Goal: Information Seeking & Learning: Learn about a topic

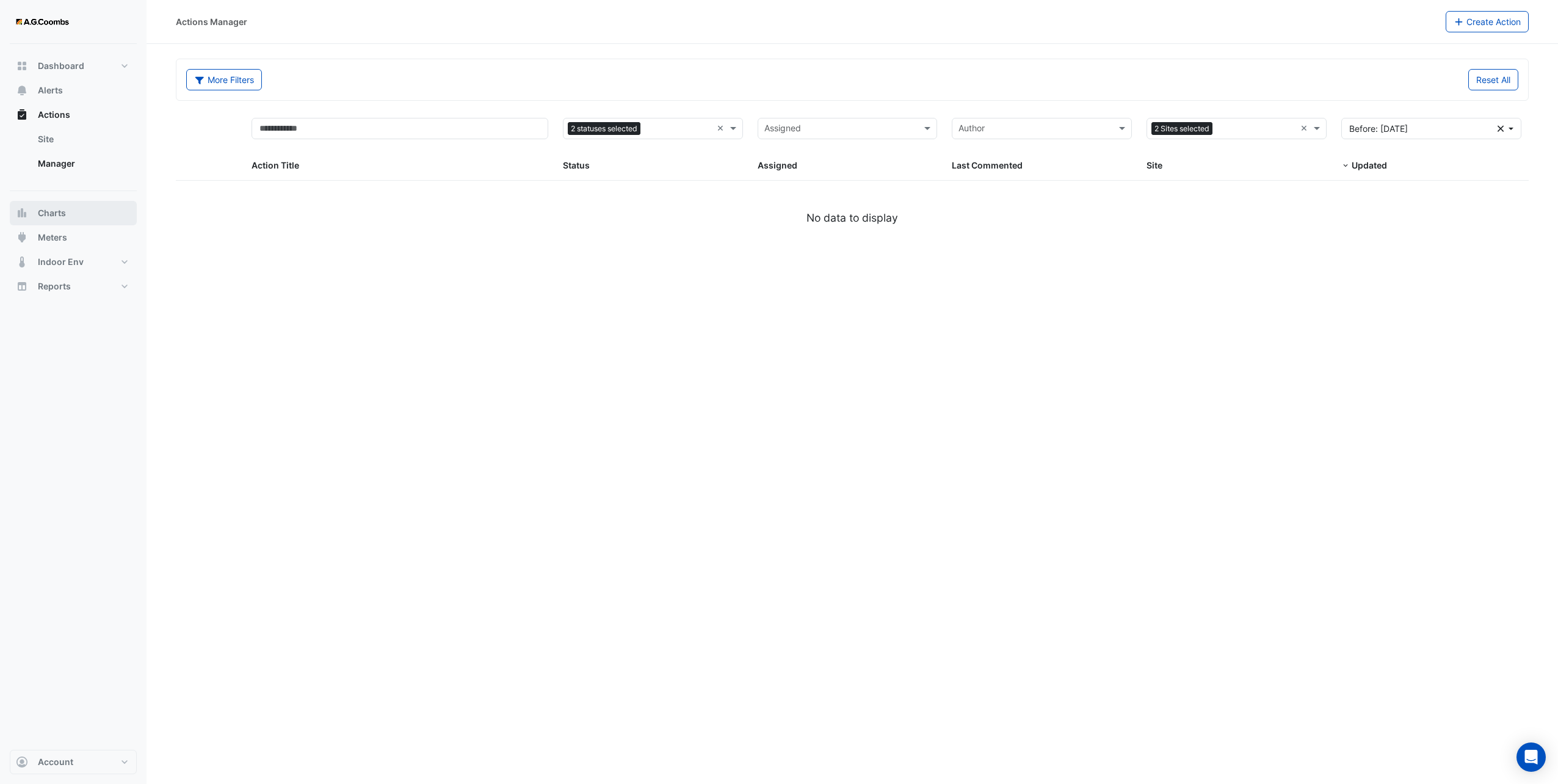
click at [77, 219] on button "Charts" at bounding box center [73, 213] width 127 height 24
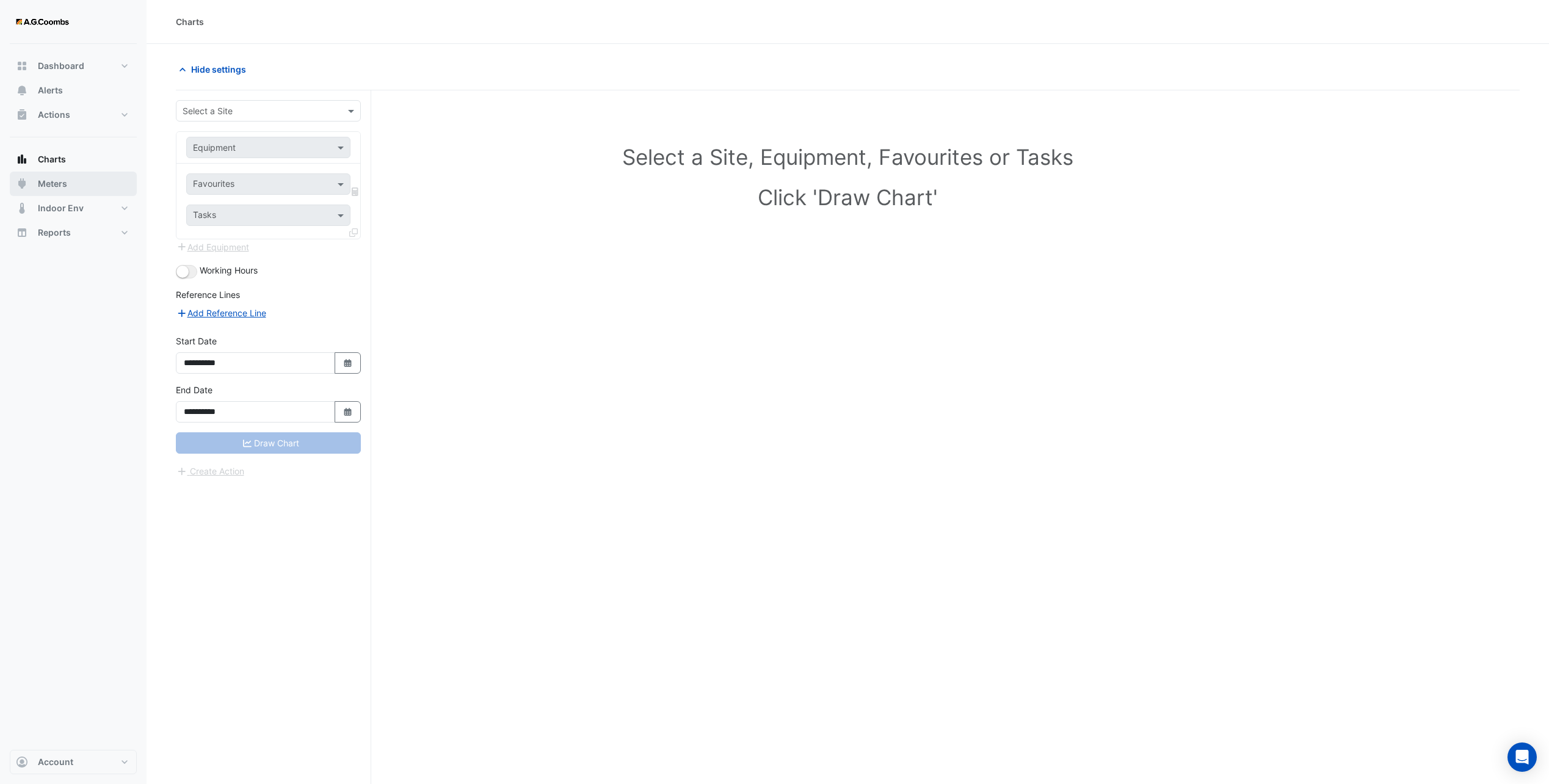
click at [52, 190] on button "Meters" at bounding box center [73, 183] width 127 height 24
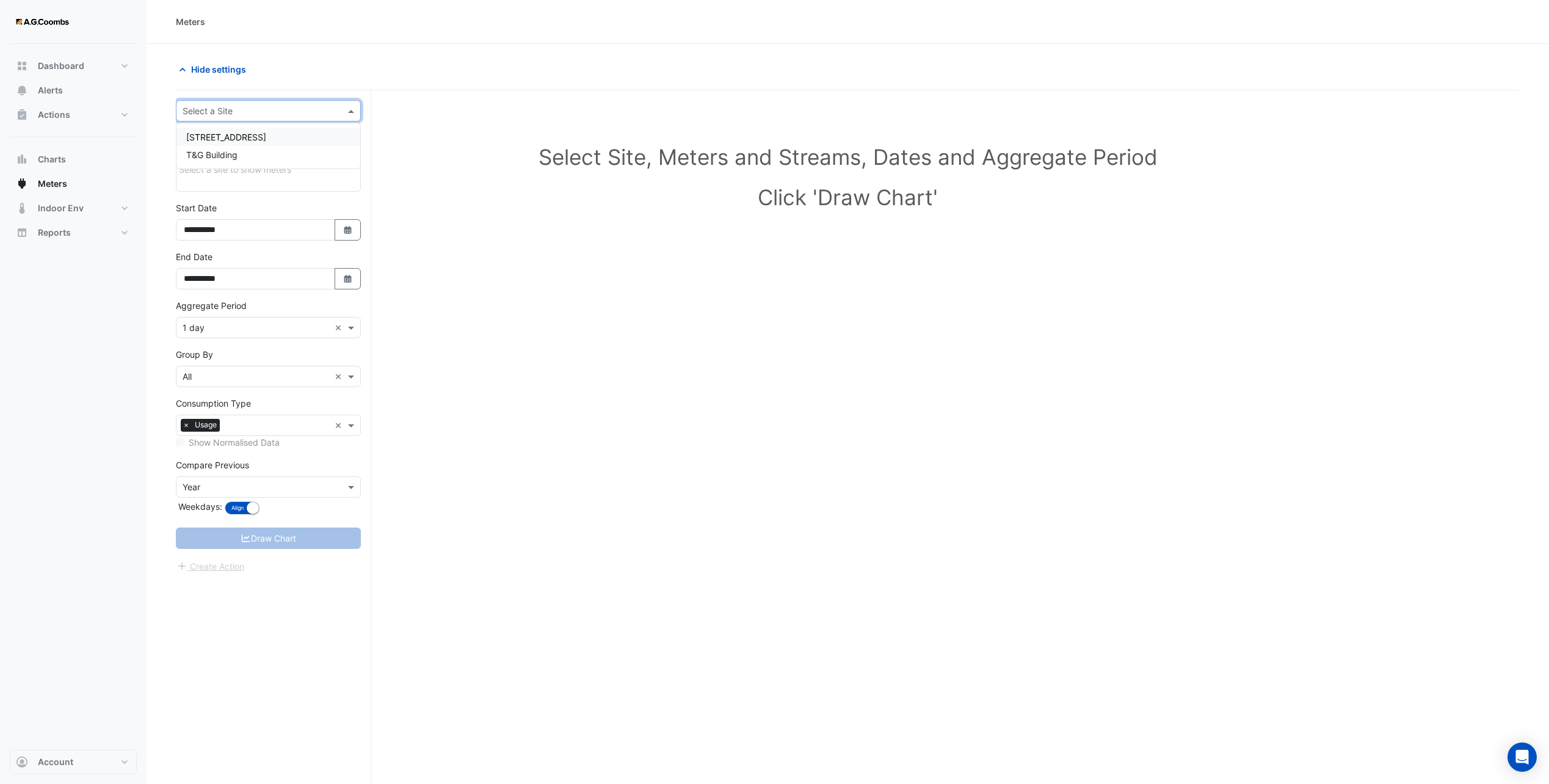
click at [333, 113] on div at bounding box center [269, 110] width 183 height 14
click at [310, 133] on div "[STREET_ADDRESS]" at bounding box center [269, 137] width 183 height 18
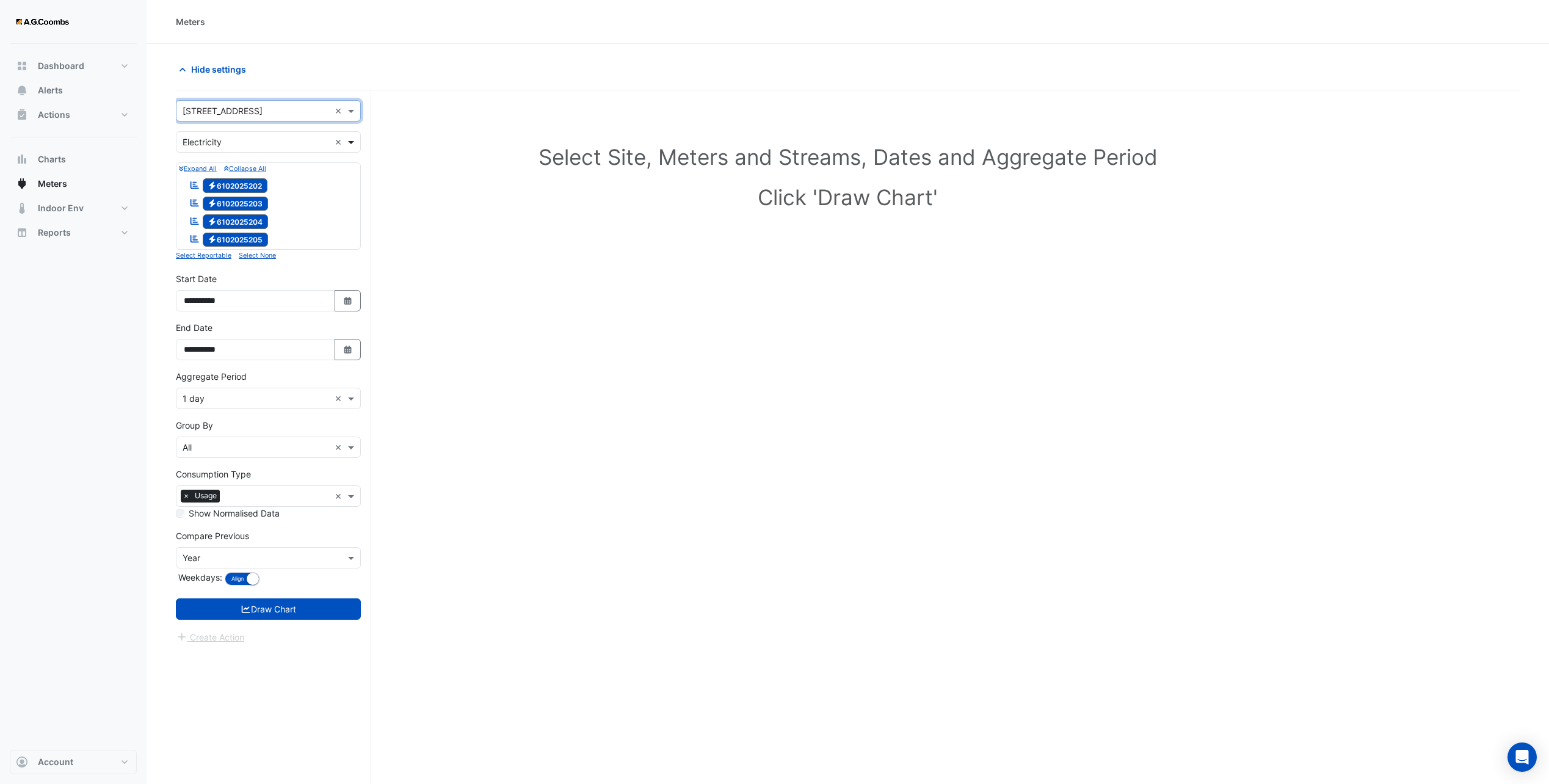
click at [348, 136] on span at bounding box center [353, 142] width 15 height 13
click at [248, 201] on div "Water" at bounding box center [269, 203] width 183 height 18
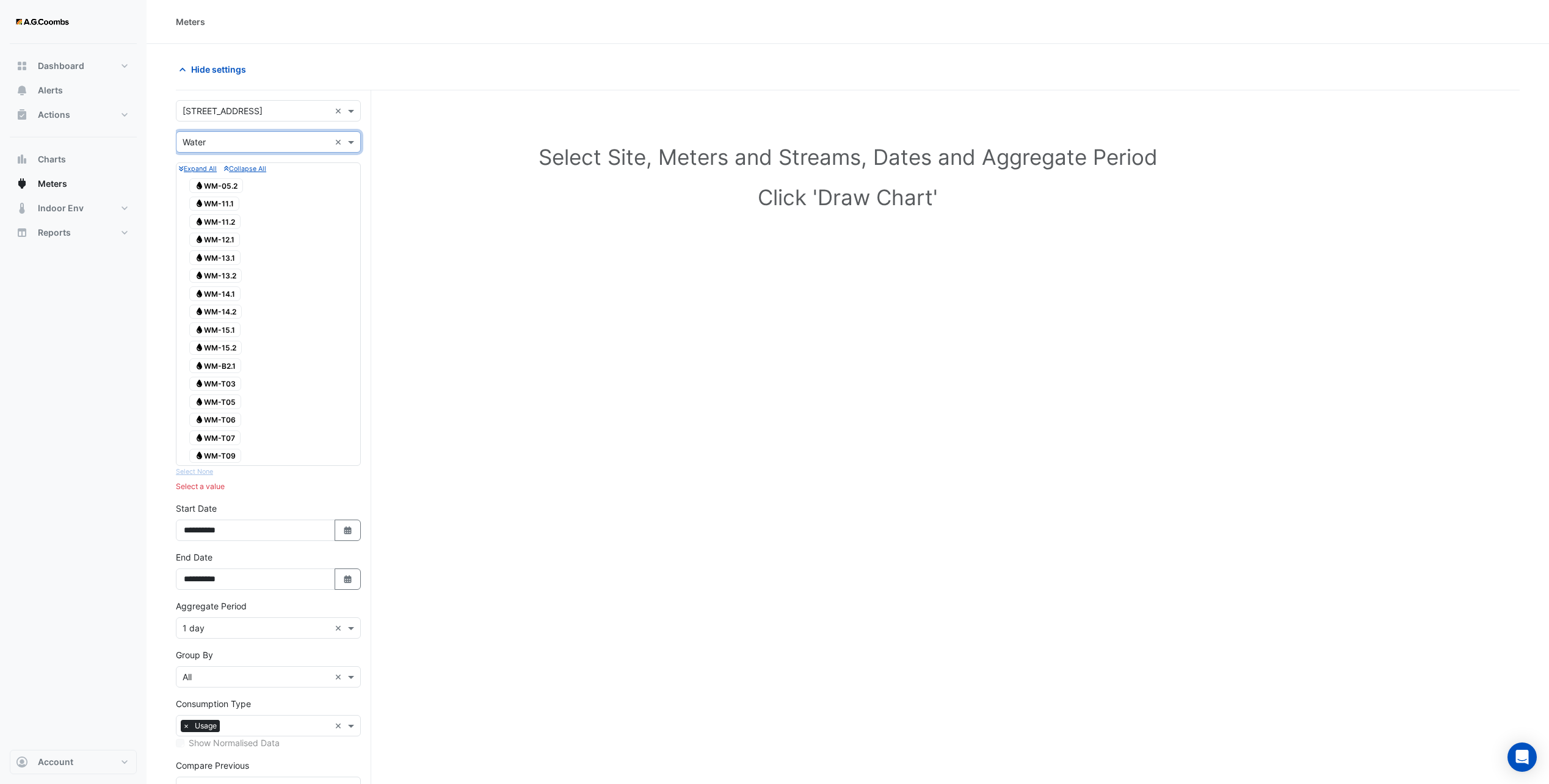
click at [248, 169] on small "Collapse All" at bounding box center [244, 168] width 42 height 7
click at [203, 167] on small "Expand All" at bounding box center [197, 168] width 37 height 7
click at [219, 188] on span "Water WM-05.2" at bounding box center [215, 185] width 53 height 15
click at [203, 210] on span "Water WM-11.1" at bounding box center [213, 204] width 50 height 15
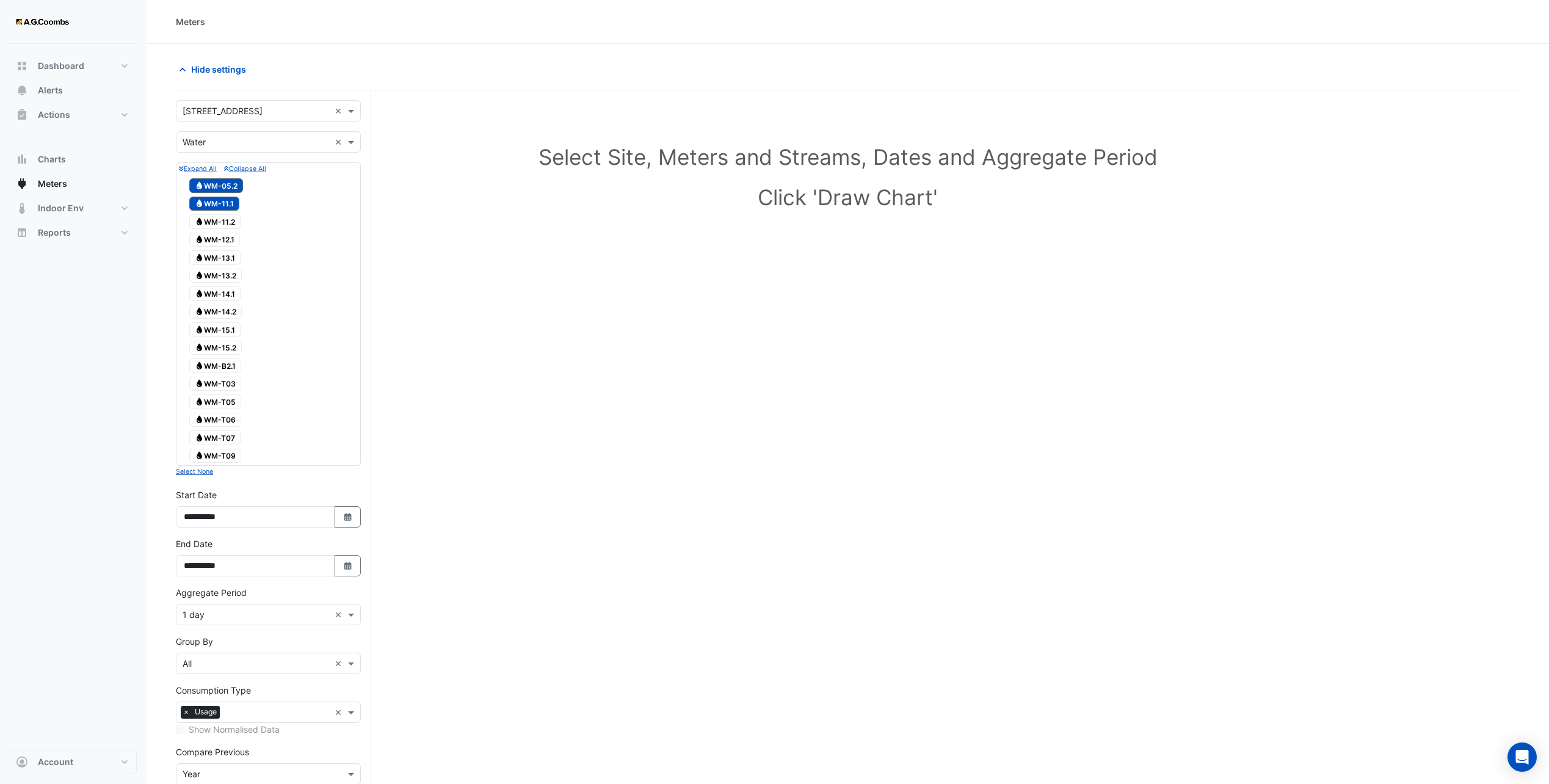
click at [218, 187] on span "Water WM-05.2" at bounding box center [215, 185] width 53 height 15
click at [210, 202] on span "Water WM-11.1" at bounding box center [213, 204] width 50 height 15
click at [227, 173] on button "Collapse All" at bounding box center [244, 168] width 42 height 11
click at [220, 196] on span "Water WM-11.1" at bounding box center [213, 204] width 50 height 15
click at [217, 188] on span "Water WM-05.2" at bounding box center [215, 185] width 53 height 15
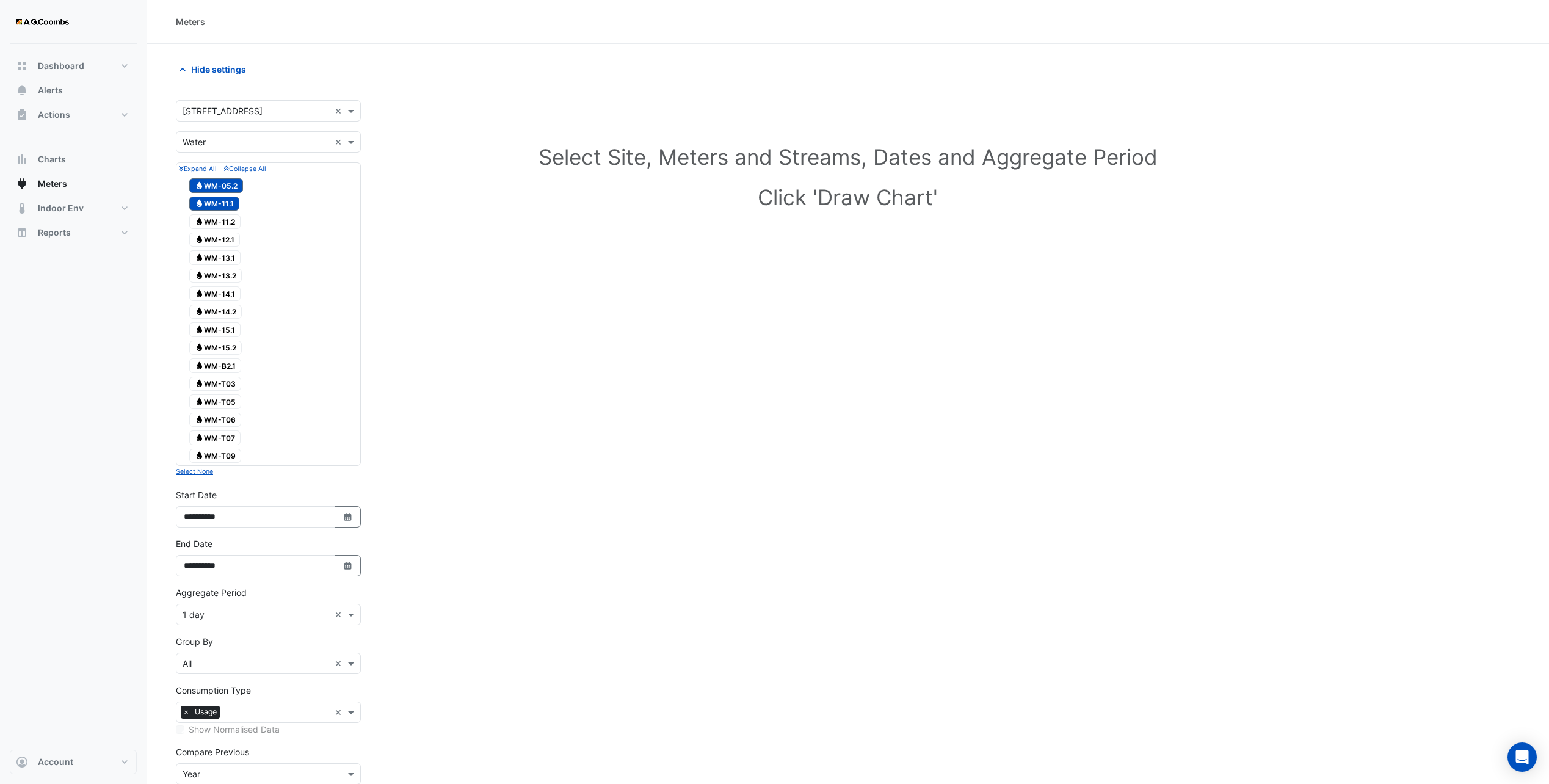
click at [215, 196] on div "Water WM-11.1" at bounding box center [214, 204] width 56 height 17
click at [219, 189] on span "Water WM-05.2" at bounding box center [215, 185] width 53 height 15
click at [355, 143] on span at bounding box center [353, 142] width 15 height 13
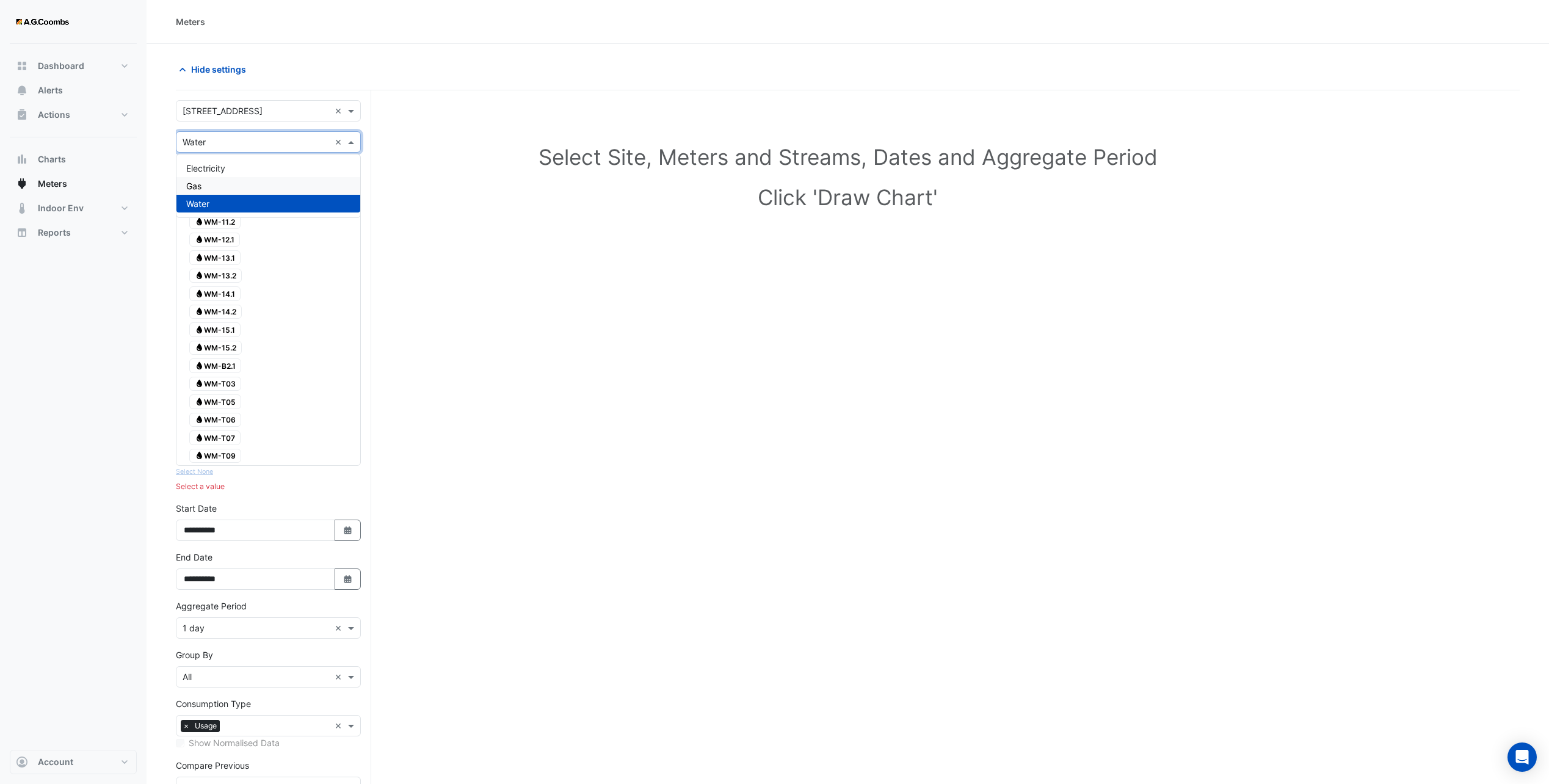
click at [284, 182] on div "Gas" at bounding box center [269, 185] width 183 height 18
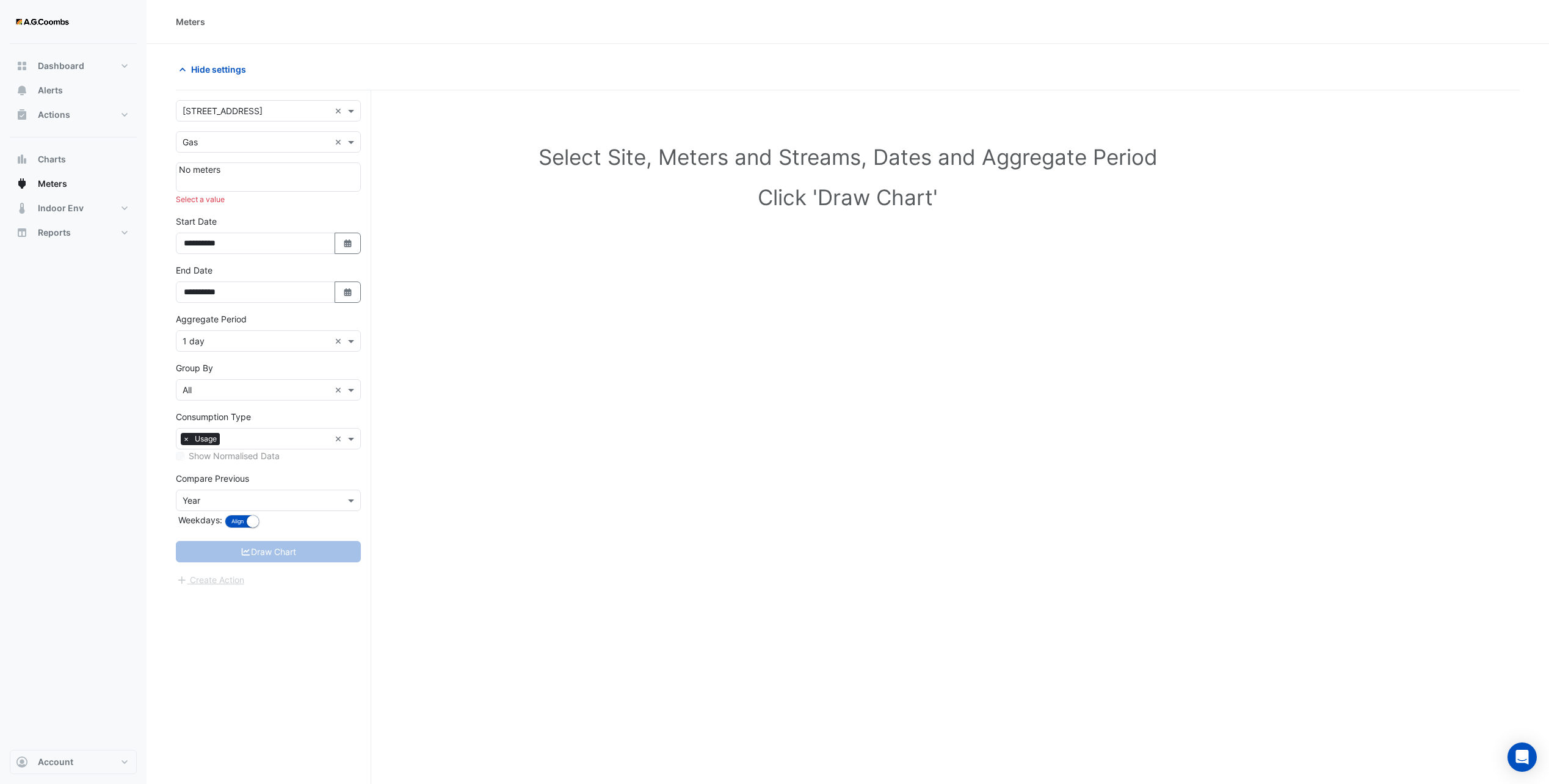
click at [312, 176] on div at bounding box center [268, 181] width 179 height 12
drag, startPoint x: 76, startPoint y: 224, endPoint x: 91, endPoint y: 219, distance: 15.8
click at [77, 224] on button "Reports" at bounding box center [73, 232] width 127 height 24
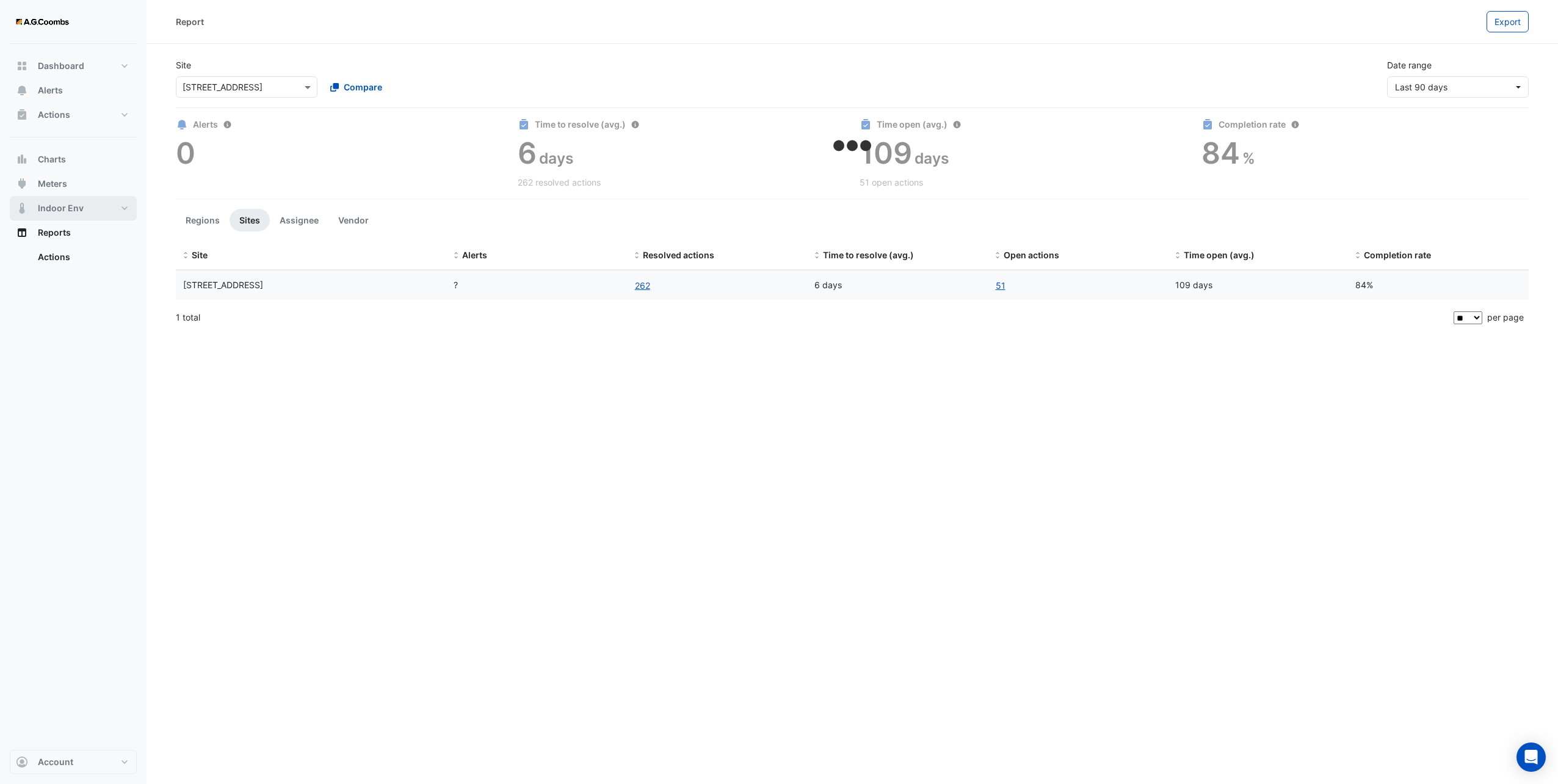
click at [101, 210] on button "Indoor Env" at bounding box center [73, 208] width 127 height 24
